Goal: Find specific page/section: Find specific page/section

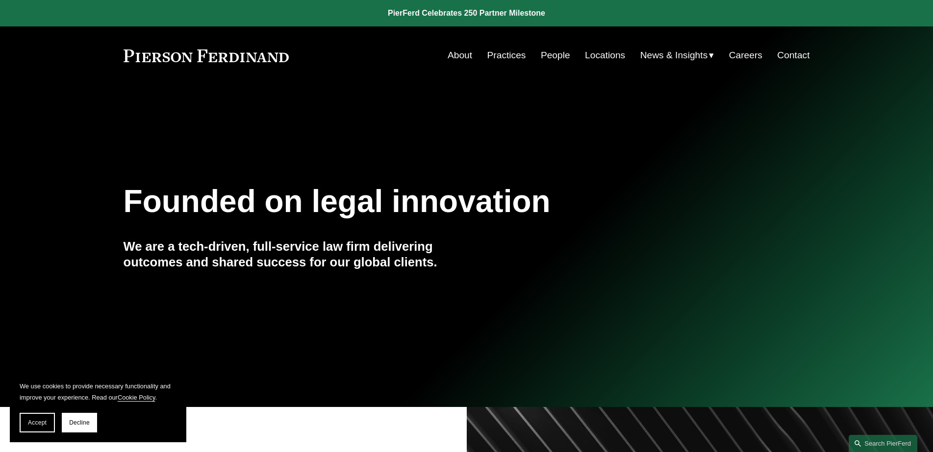
click at [548, 56] on link "People" at bounding box center [554, 55] width 29 height 19
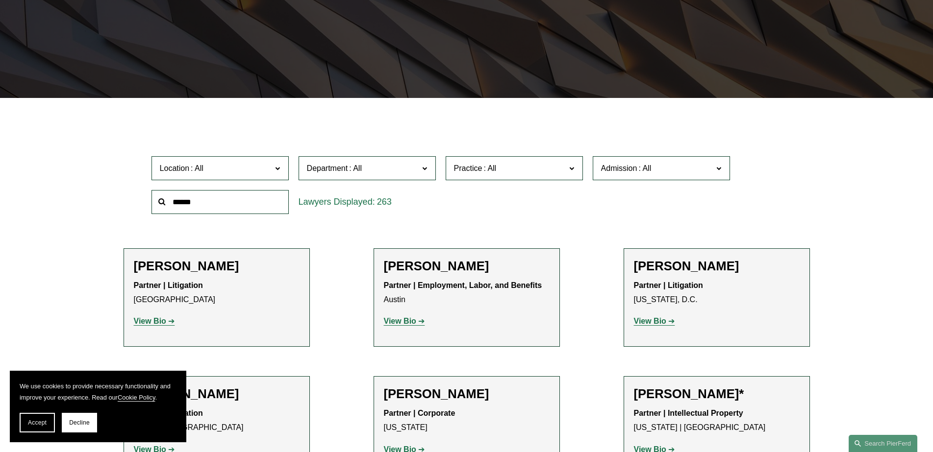
scroll to position [196, 0]
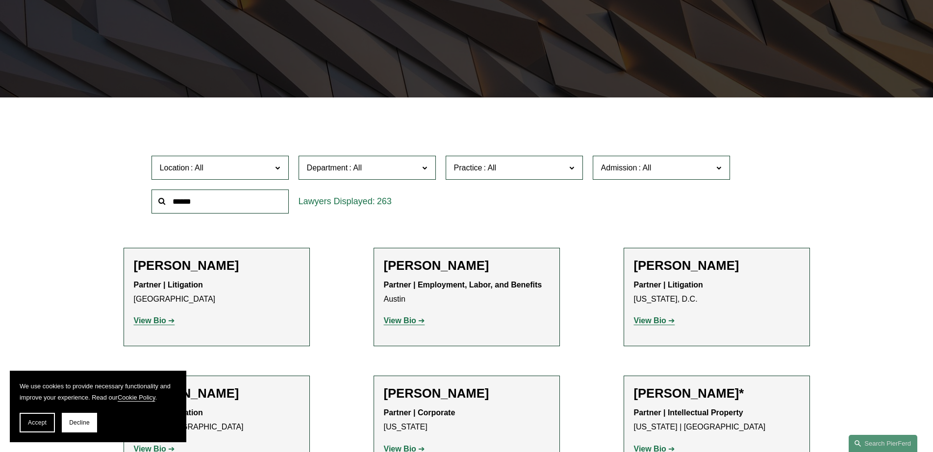
click at [271, 165] on span "Location" at bounding box center [216, 167] width 112 height 13
click at [0, 0] on link "[GEOGRAPHIC_DATA]" at bounding box center [0, 0] width 0 height 0
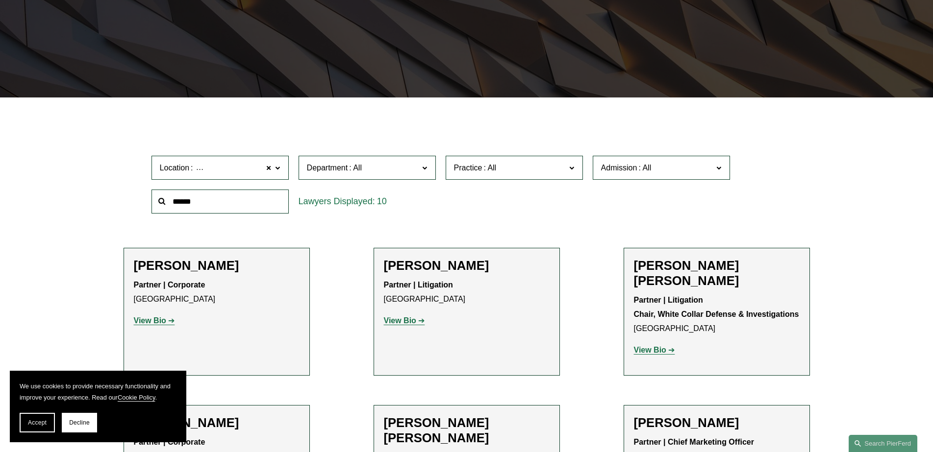
click at [396, 323] on strong "View Bio" at bounding box center [400, 321] width 32 height 8
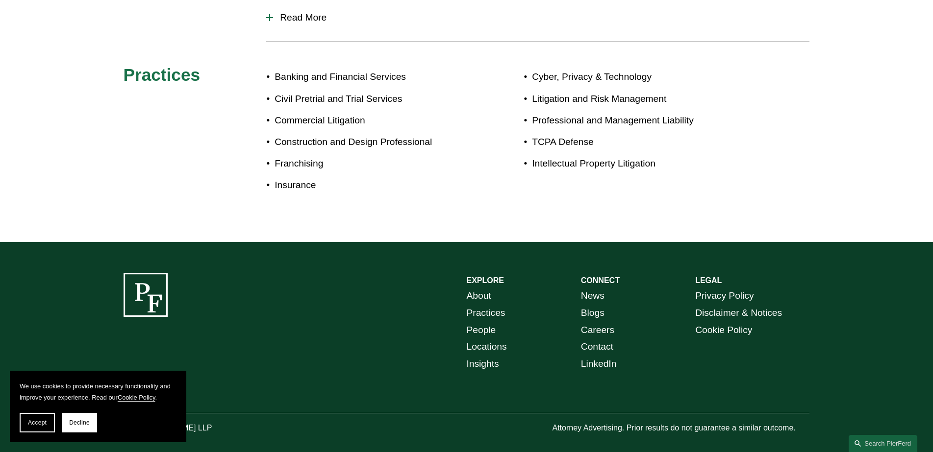
scroll to position [356, 0]
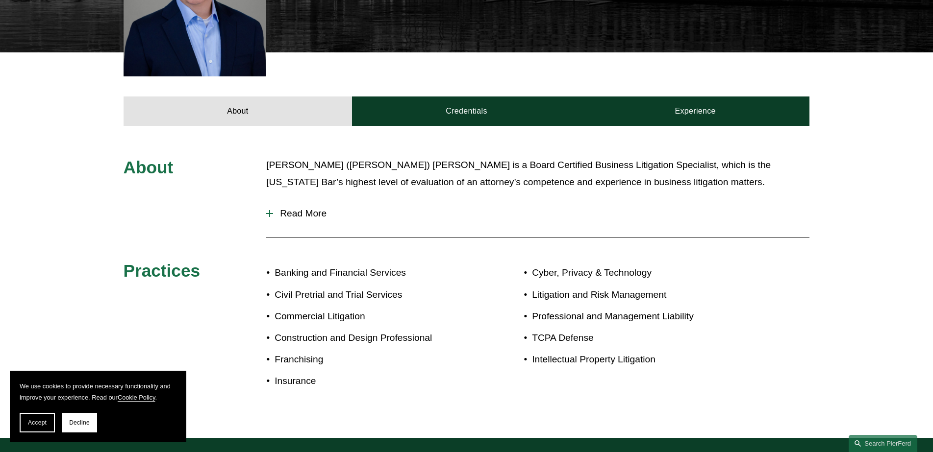
click at [271, 210] on div at bounding box center [269, 213] width 7 height 7
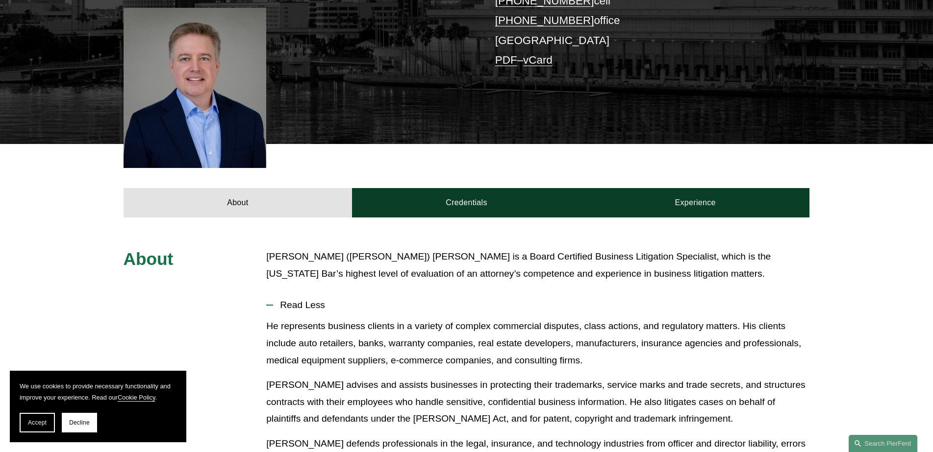
scroll to position [160, 0]
